Goal: Task Accomplishment & Management: Manage account settings

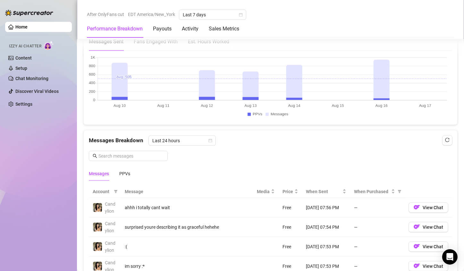
scroll to position [480, 0]
click at [119, 171] on div "Messages PPVs" at bounding box center [109, 173] width 41 height 15
click at [136, 169] on div "Messages PPVs" at bounding box center [270, 173] width 363 height 15
click at [119, 171] on div "Messages PPVs" at bounding box center [109, 173] width 41 height 15
click at [122, 172] on div "PPVs" at bounding box center [124, 173] width 11 height 7
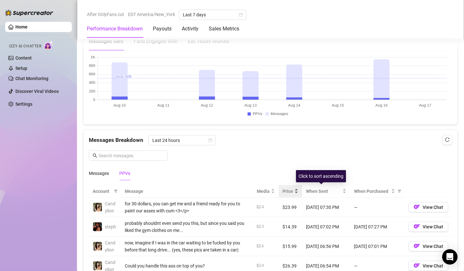
click at [290, 193] on div "Price" at bounding box center [291, 191] width 16 height 7
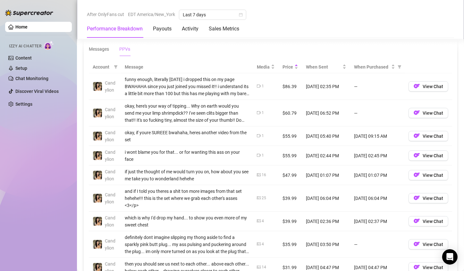
scroll to position [605, 0]
click at [283, 114] on td "$60.79" at bounding box center [290, 112] width 23 height 27
drag, startPoint x: 283, startPoint y: 114, endPoint x: 270, endPoint y: 113, distance: 12.8
click at [270, 113] on tr "Candylion okay, here's your way of tipping... Why on earth would you send me yo…" at bounding box center [270, 112] width 363 height 27
click at [270, 113] on td "1" at bounding box center [266, 112] width 26 height 27
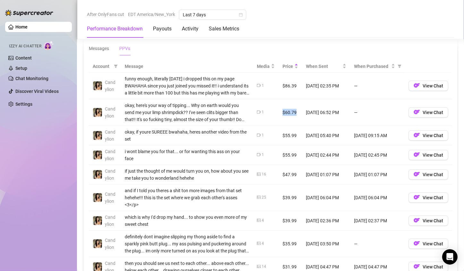
drag, startPoint x: 270, startPoint y: 113, endPoint x: 289, endPoint y: 113, distance: 18.9
click at [289, 113] on tr "Candylion okay, here's your way of tipping... Why on earth would you send me yo…" at bounding box center [270, 112] width 363 height 27
click at [281, 135] on td "$55.99" at bounding box center [290, 136] width 23 height 20
drag, startPoint x: 281, startPoint y: 135, endPoint x: 273, endPoint y: 136, distance: 8.4
click at [273, 136] on tr "Candylion okay, if youre SUREEE bwahaha, heres another video from the set 1 $55…" at bounding box center [270, 136] width 363 height 20
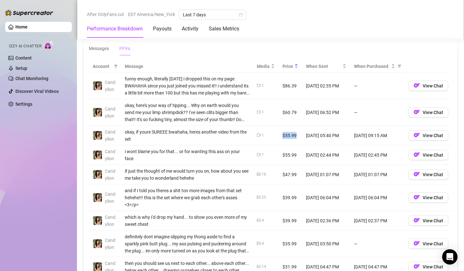
click at [273, 136] on td "1" at bounding box center [266, 136] width 26 height 20
drag, startPoint x: 273, startPoint y: 136, endPoint x: 295, endPoint y: 135, distance: 22.2
click at [295, 135] on tr "Candylion okay, if youre SUREEE bwahaha, heres another video from the set 1 $55…" at bounding box center [270, 136] width 363 height 20
click at [295, 135] on td "$55.99" at bounding box center [290, 136] width 23 height 20
drag, startPoint x: 295, startPoint y: 135, endPoint x: 273, endPoint y: 138, distance: 22.0
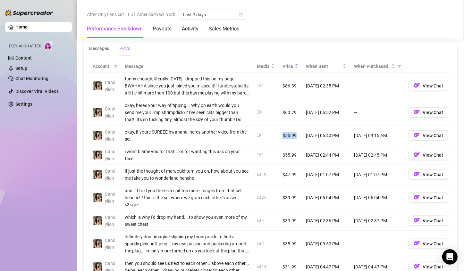
click at [273, 138] on tr "Candylion okay, if youre SUREEE bwahaha, heres another video from the set 1 $55…" at bounding box center [270, 136] width 363 height 20
click at [273, 138] on td "1" at bounding box center [266, 136] width 26 height 20
drag, startPoint x: 273, startPoint y: 138, endPoint x: 287, endPoint y: 137, distance: 14.1
click at [287, 137] on tr "Candylion okay, if youre SUREEE bwahaha, heres another video from the set 1 $55…" at bounding box center [270, 136] width 363 height 20
click at [287, 137] on td "$55.99" at bounding box center [290, 136] width 23 height 20
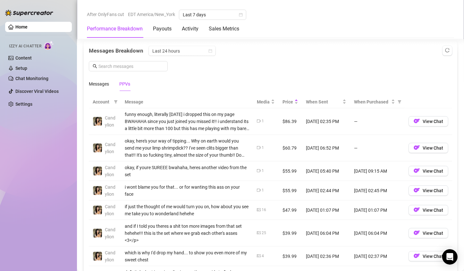
scroll to position [566, 0]
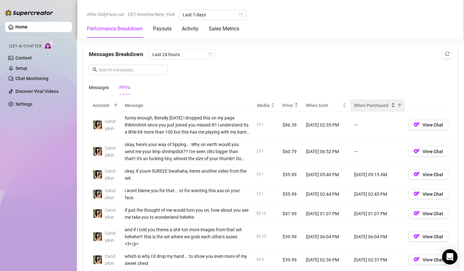
click at [376, 107] on span "When Purchased" at bounding box center [372, 105] width 36 height 7
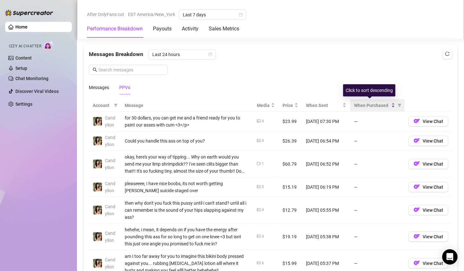
click at [376, 107] on span "When Purchased" at bounding box center [372, 105] width 36 height 7
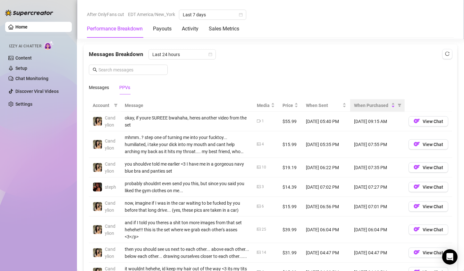
click at [364, 109] on th "When Purchased" at bounding box center [377, 105] width 55 height 13
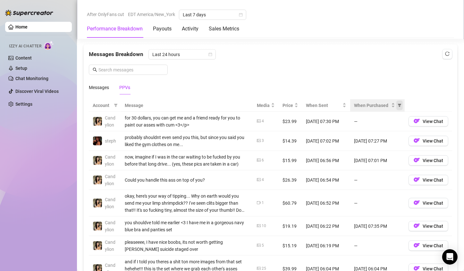
click at [396, 106] on span "When Purchased" at bounding box center [399, 106] width 6 height 10
click at [387, 103] on div "When Purchased" at bounding box center [374, 105] width 41 height 7
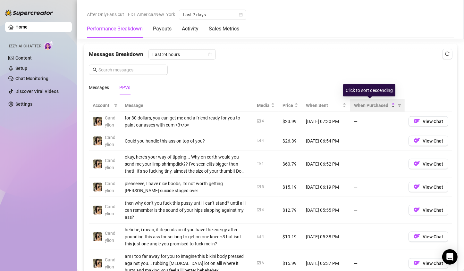
click at [389, 106] on div "When Purchased" at bounding box center [374, 105] width 41 height 7
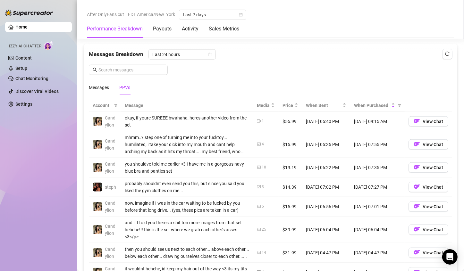
click at [286, 125] on td "$55.99" at bounding box center [290, 122] width 23 height 20
drag, startPoint x: 286, startPoint y: 125, endPoint x: 296, endPoint y: 124, distance: 10.0
click at [296, 124] on td "$55.99" at bounding box center [290, 122] width 23 height 20
click at [281, 149] on td "$15.99" at bounding box center [290, 144] width 23 height 27
drag, startPoint x: 281, startPoint y: 149, endPoint x: 271, endPoint y: 148, distance: 10.6
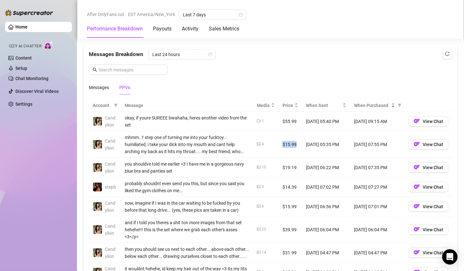
click at [271, 148] on tr "Candylion mhmm..? step one of turning me into your fucktoy... humiliated, i tak…" at bounding box center [270, 144] width 363 height 27
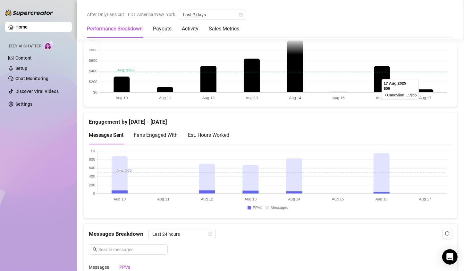
scroll to position [347, 0]
